Goal: Find specific page/section: Find specific page/section

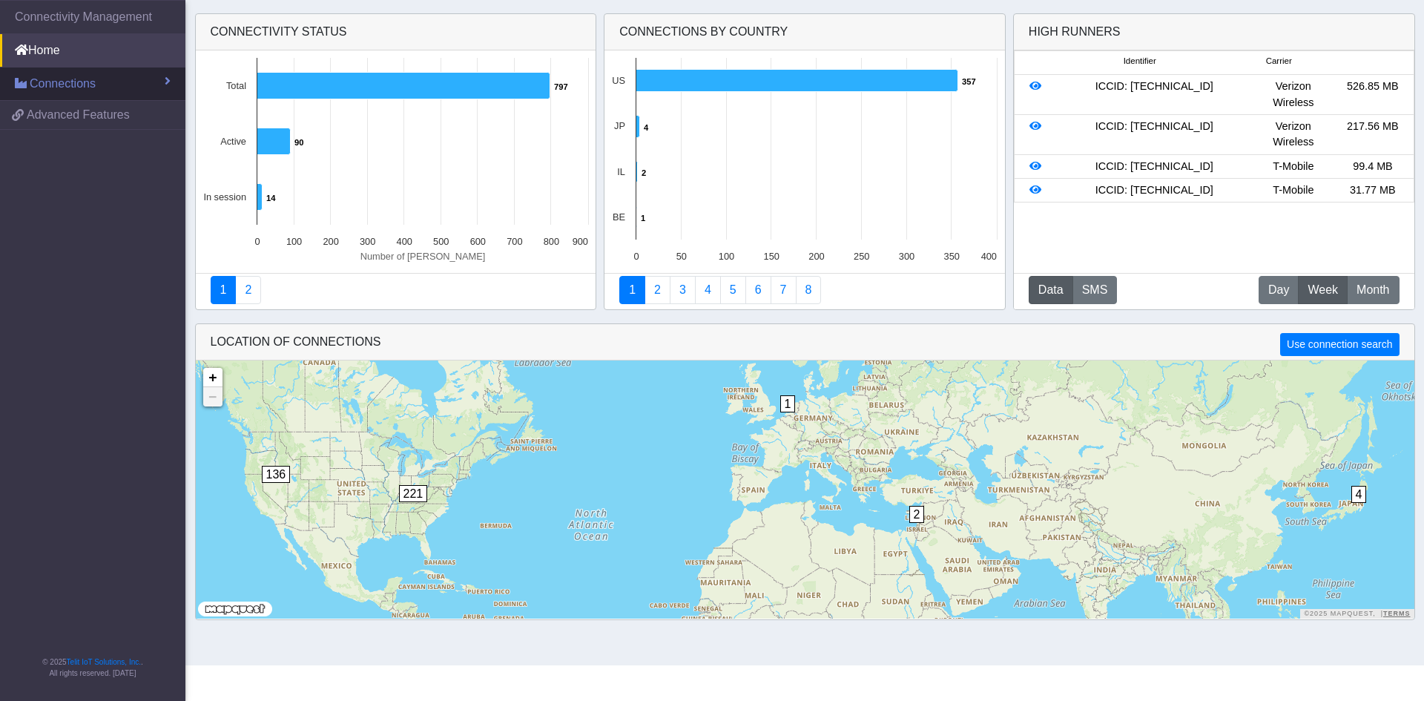
click at [106, 84] on link "Connections" at bounding box center [92, 83] width 185 height 33
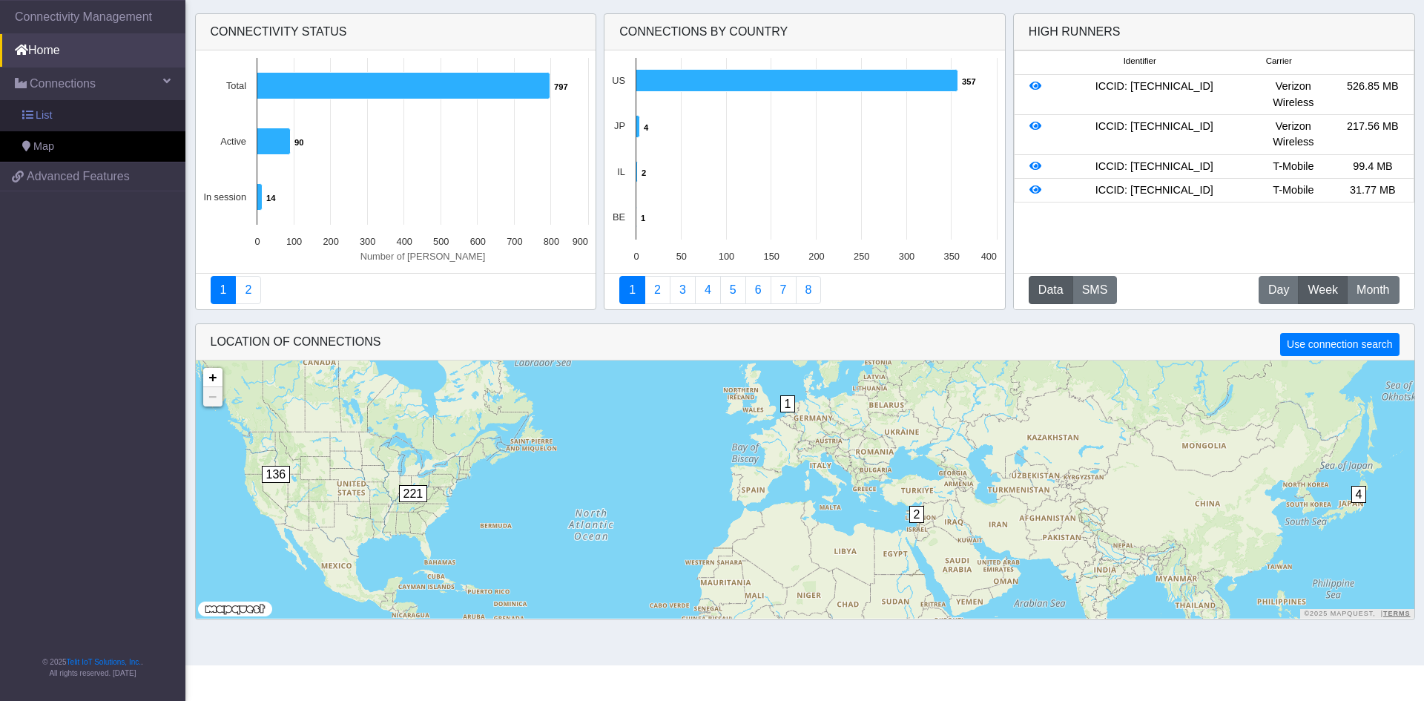
click at [108, 113] on link "List" at bounding box center [92, 115] width 185 height 31
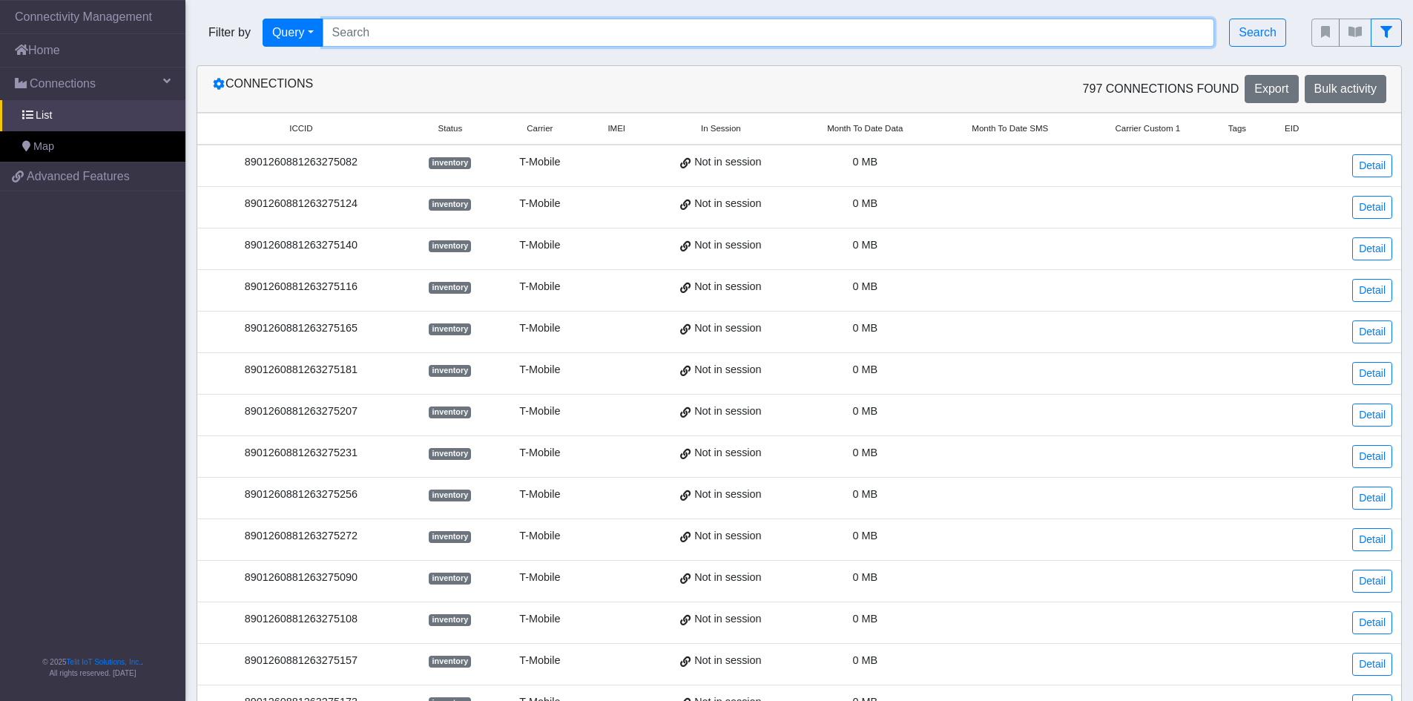
click at [369, 33] on input "Search..." at bounding box center [769, 33] width 892 height 28
paste input "[TECHNICAL_ID]"
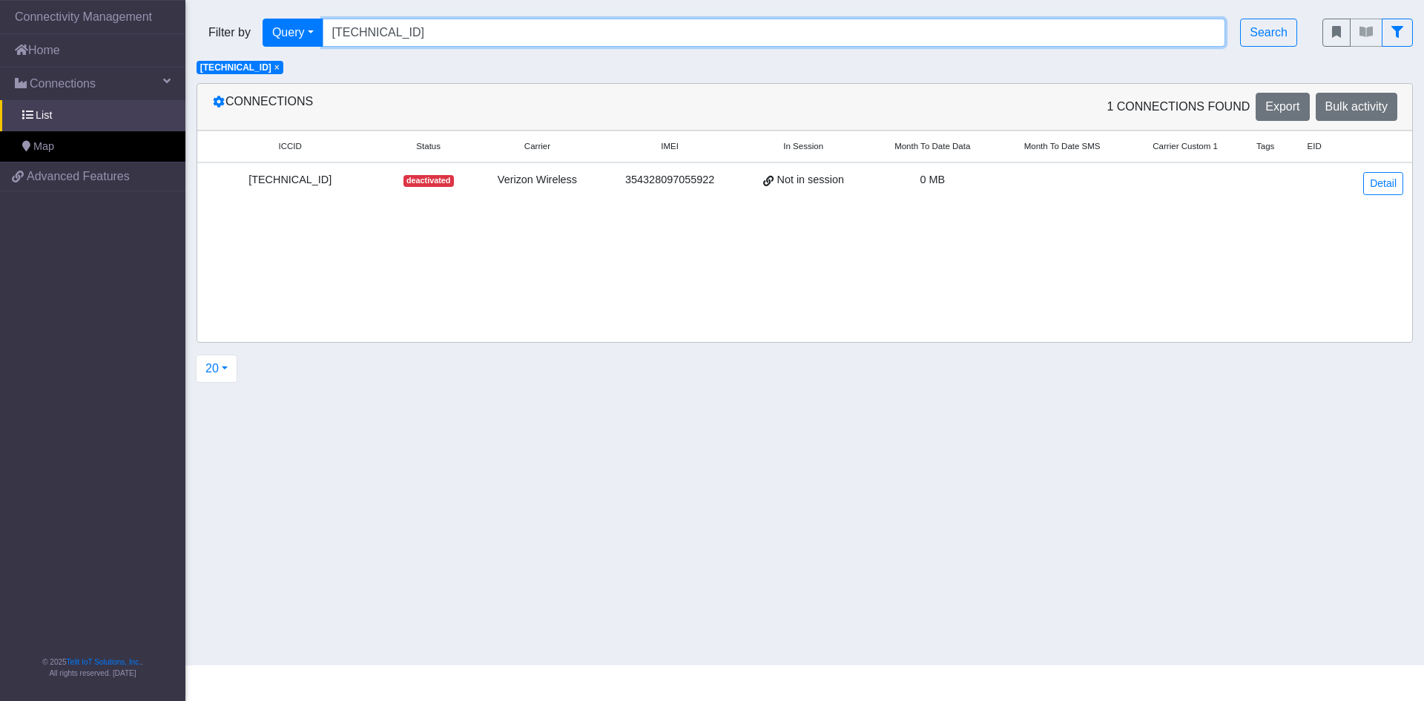
click at [466, 20] on input "[TECHNICAL_ID]" at bounding box center [774, 33] width 903 height 28
paste input "290"
type input "[TECHNICAL_ID]"
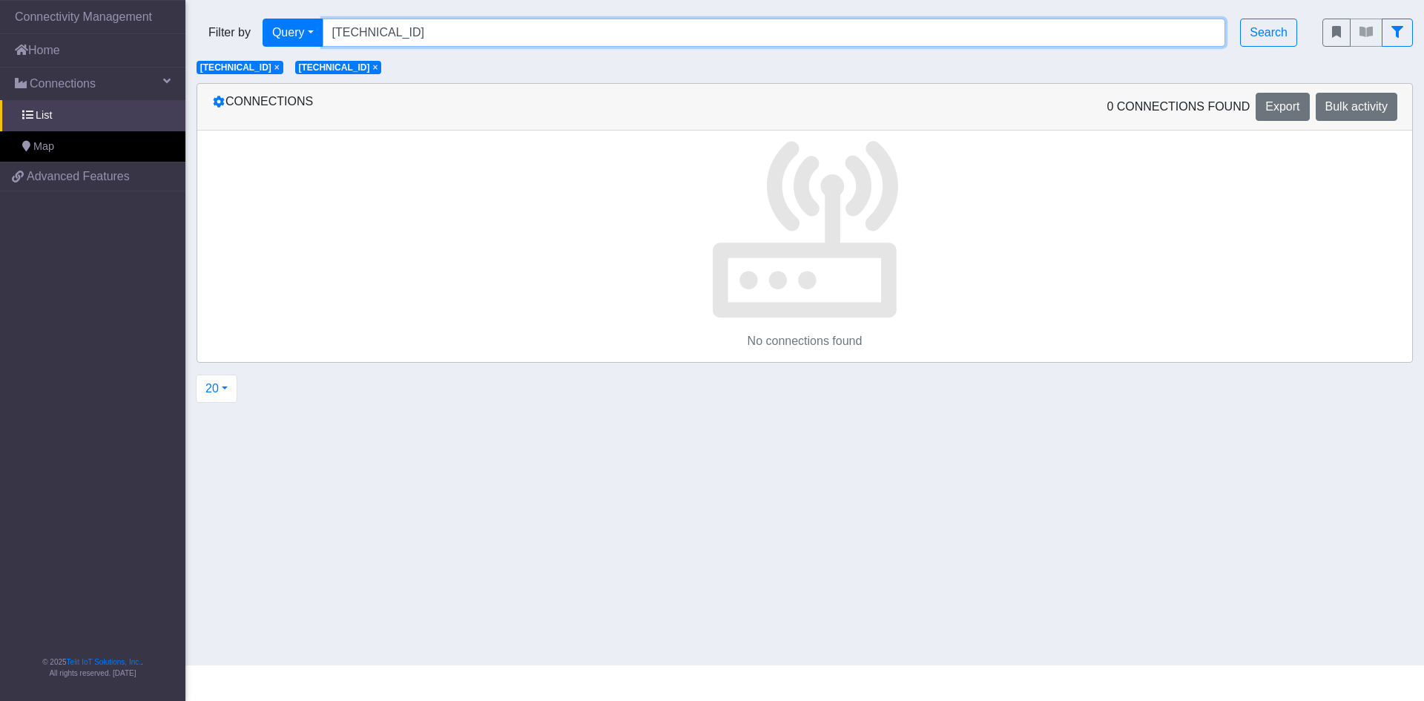
click at [480, 39] on input "[TECHNICAL_ID]" at bounding box center [774, 33] width 903 height 28
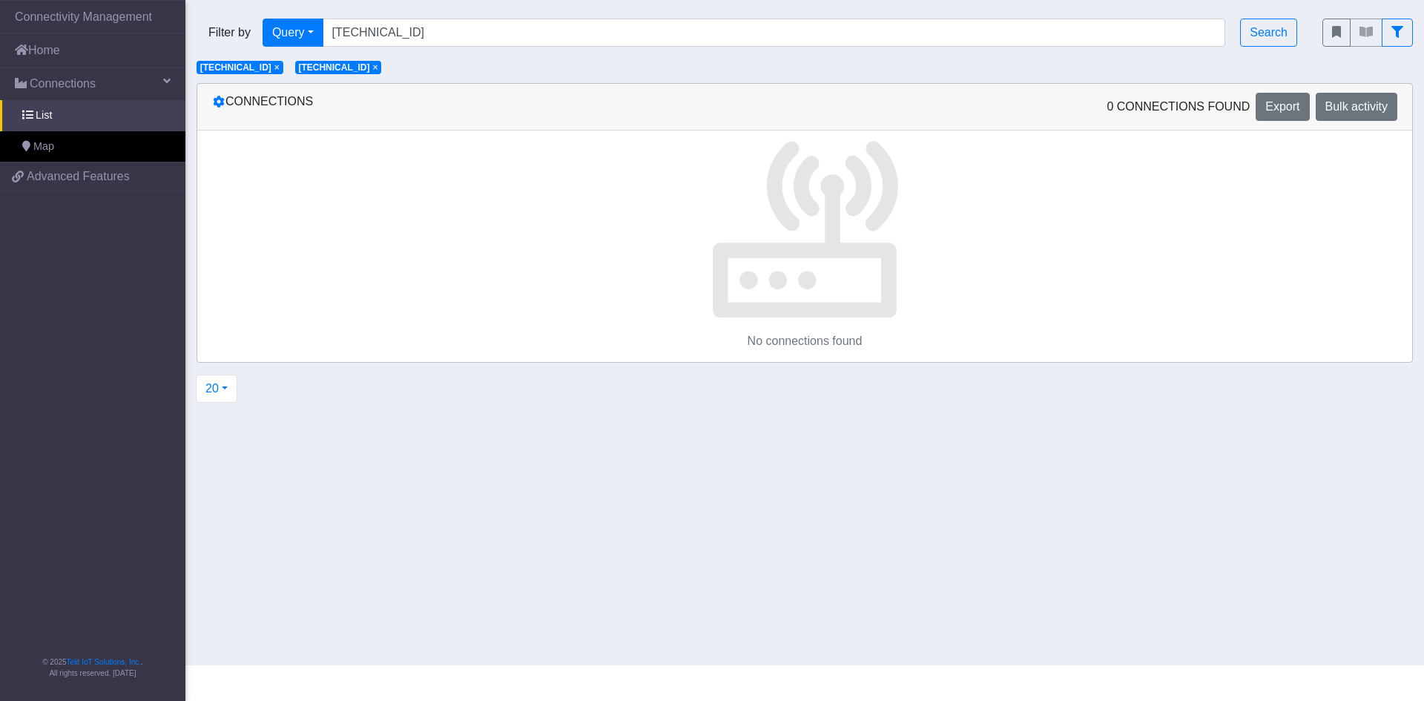
click at [280, 70] on span "×" at bounding box center [276, 67] width 5 height 10
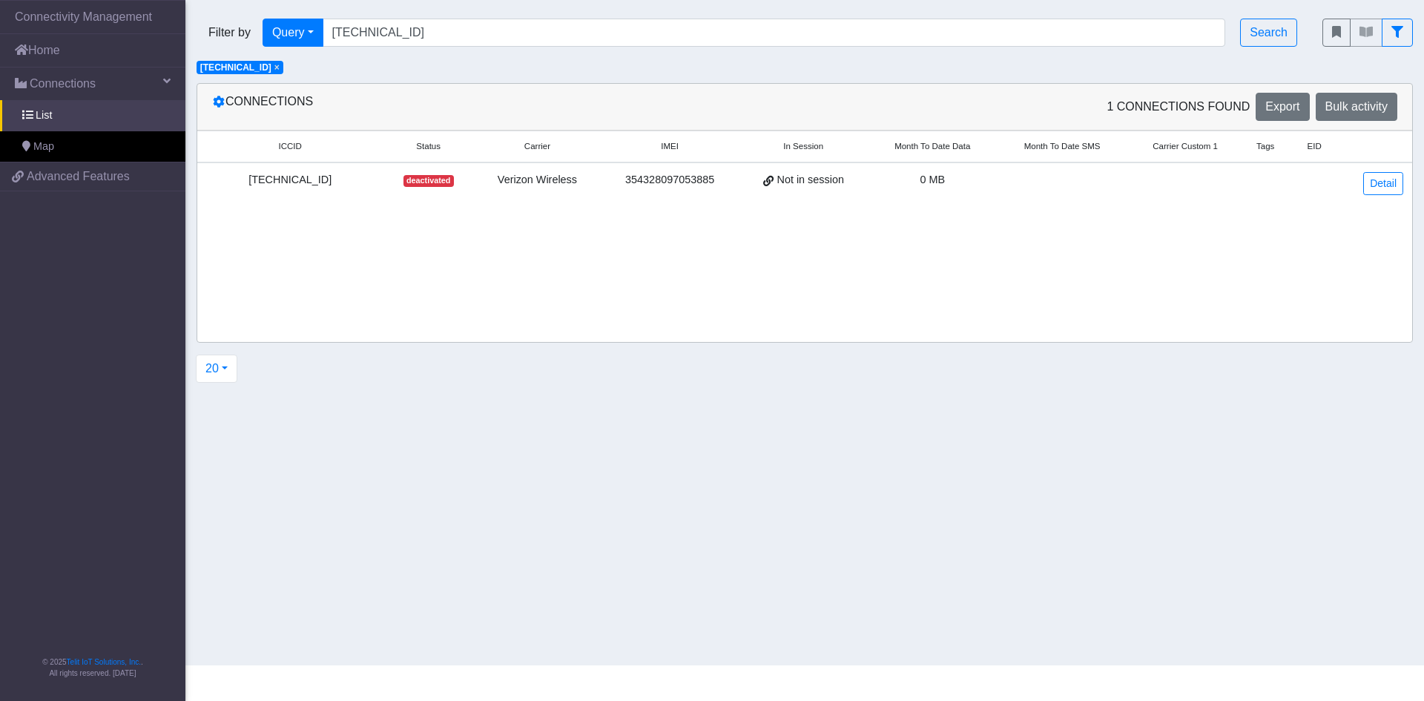
click at [280, 66] on span "×" at bounding box center [276, 67] width 5 height 10
